Goal: Check status

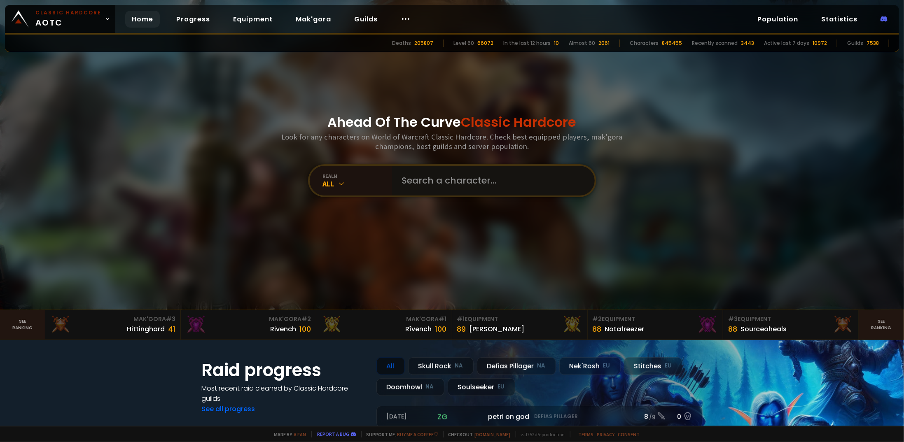
click at [427, 183] on input "text" at bounding box center [491, 181] width 188 height 30
paste input "Fallrune"
type input "Fallrune"
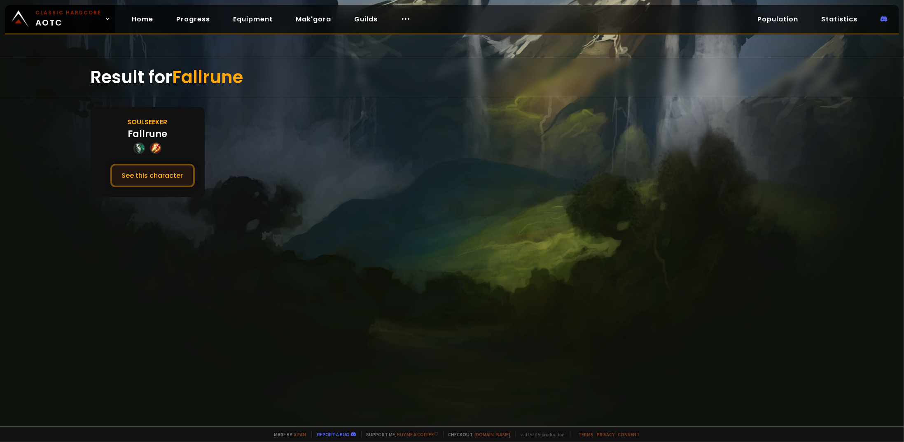
click at [179, 178] on button "See this character" at bounding box center [152, 175] width 84 height 23
